Goal: Task Accomplishment & Management: Use online tool/utility

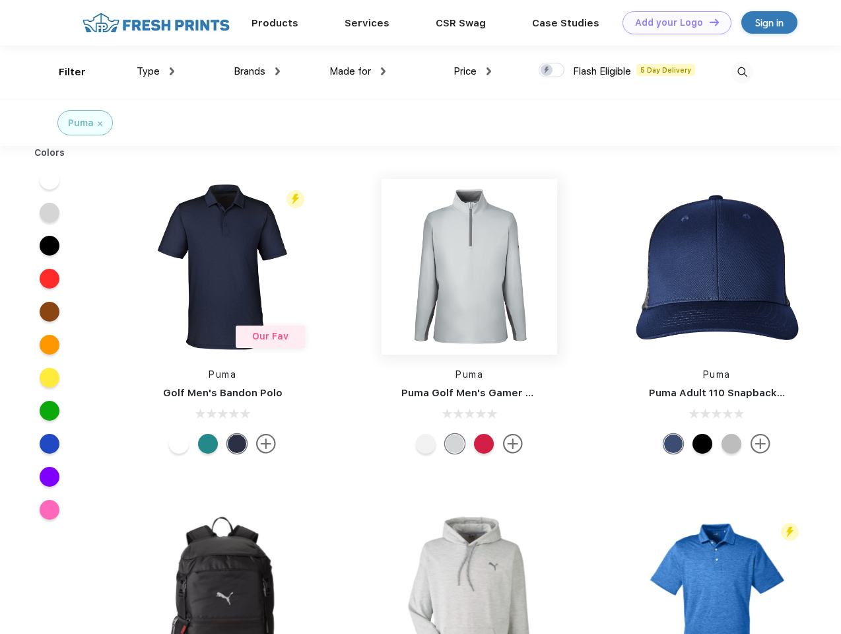
scroll to position [1, 0]
click at [672, 22] on link "Add your Logo Design Tool" at bounding box center [676, 22] width 109 height 23
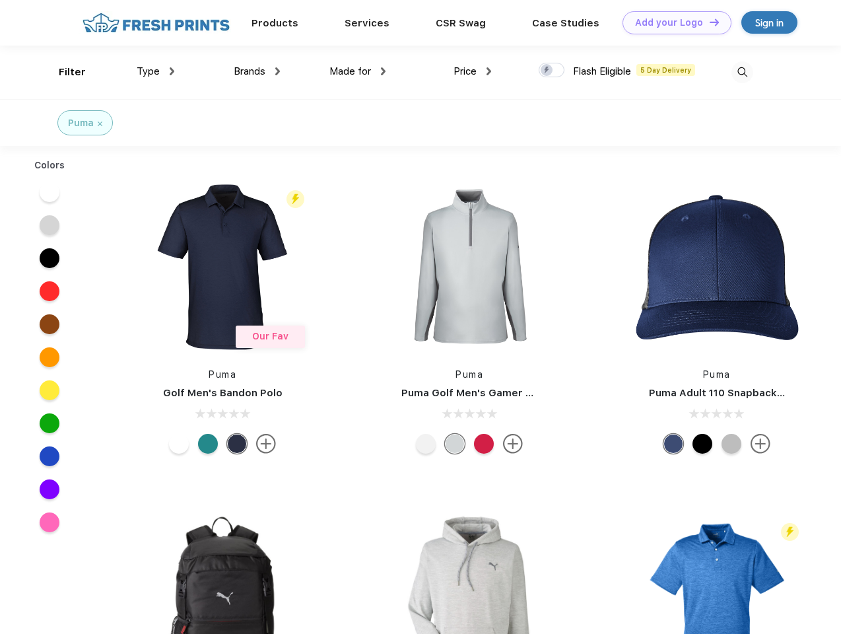
click at [0, 0] on div "Design Tool" at bounding box center [0, 0] width 0 height 0
click at [708, 22] on link "Add your Logo Design Tool" at bounding box center [676, 22] width 109 height 23
click at [63, 72] on div "Filter" at bounding box center [72, 72] width 27 height 15
click at [156, 71] on span "Type" at bounding box center [148, 71] width 23 height 12
click at [257, 71] on span "Brands" at bounding box center [250, 71] width 32 height 12
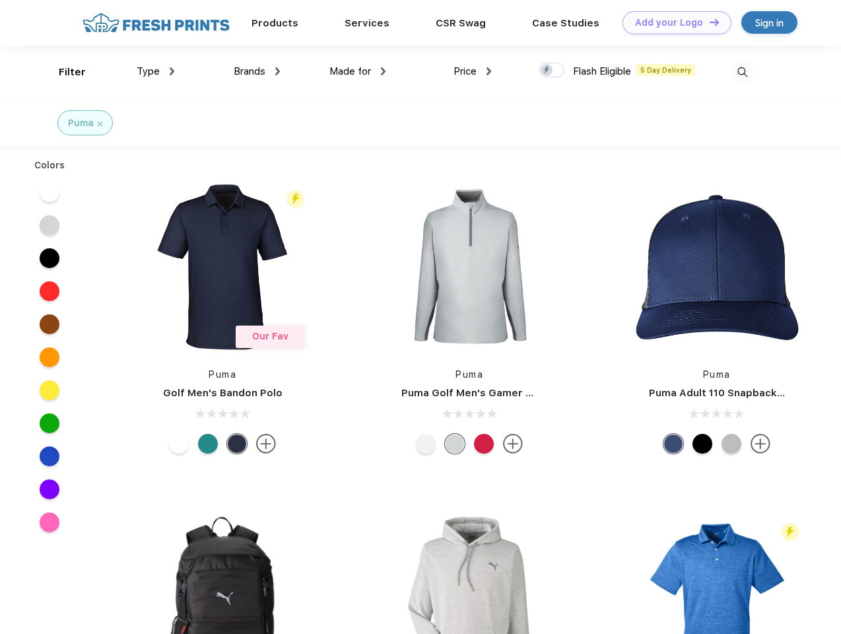
click at [358, 71] on span "Made for" at bounding box center [350, 71] width 42 height 12
click at [473, 71] on span "Price" at bounding box center [464, 71] width 23 height 12
click at [552, 71] on div at bounding box center [552, 70] width 26 height 15
click at [547, 71] on input "checkbox" at bounding box center [543, 66] width 9 height 9
click at [742, 72] on img at bounding box center [742, 72] width 22 height 22
